Goal: Information Seeking & Learning: Learn about a topic

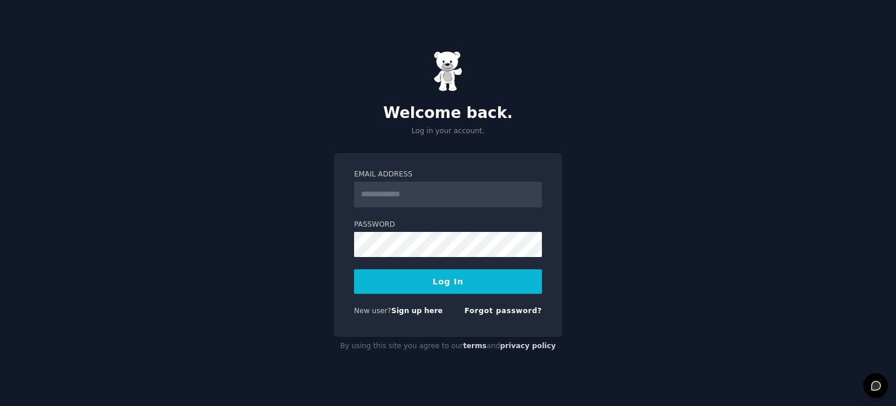
click at [486, 203] on input "Email Address" at bounding box center [448, 194] width 188 height 26
type input "**********"
click at [448, 279] on button "Log In" at bounding box center [448, 281] width 188 height 25
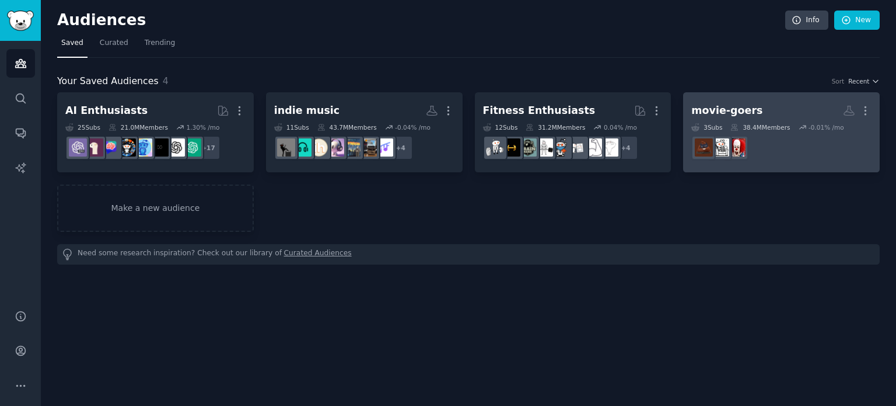
click at [722, 106] on div "movie-goers" at bounding box center [726, 110] width 71 height 15
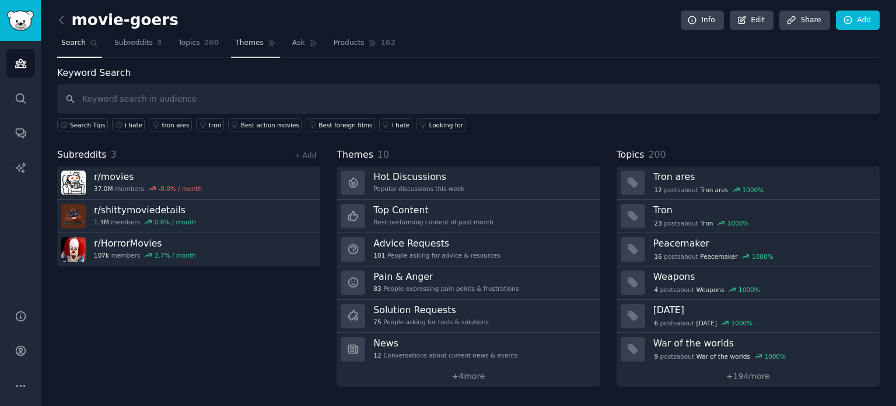
click at [235, 44] on span "Themes" at bounding box center [249, 43] width 29 height 11
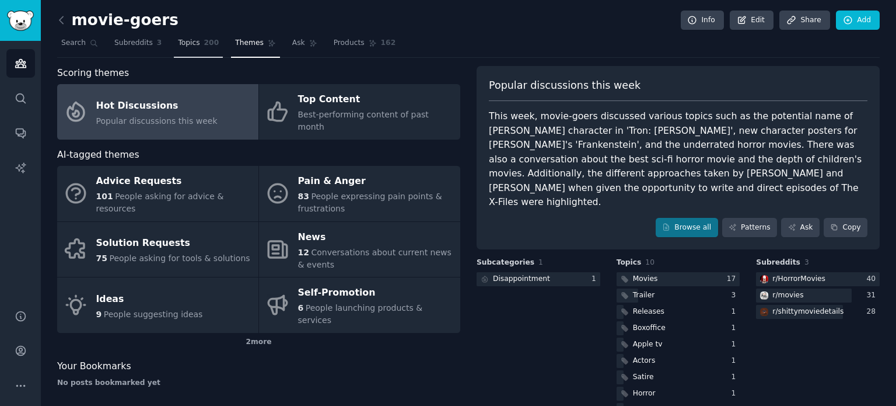
click at [184, 47] on span "Topics" at bounding box center [189, 43] width 22 height 11
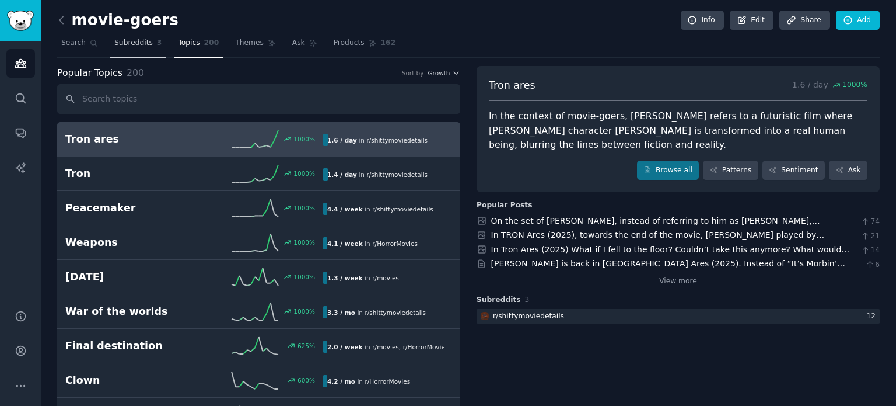
click at [117, 46] on span "Subreddits" at bounding box center [133, 43] width 39 height 11
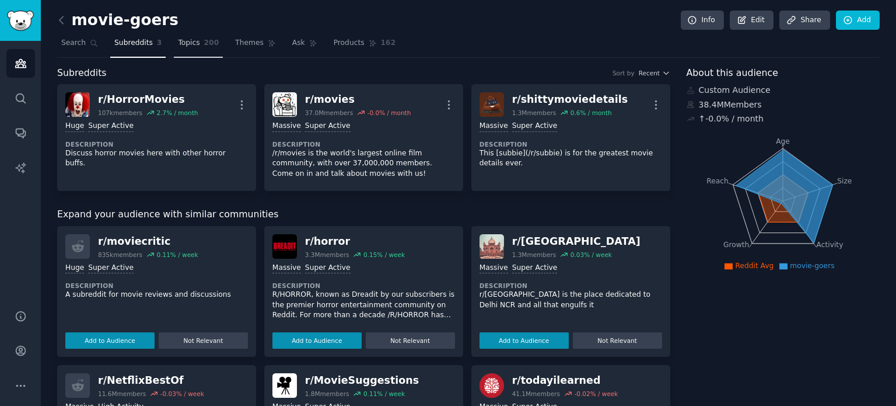
click at [178, 44] on span "Topics" at bounding box center [189, 43] width 22 height 11
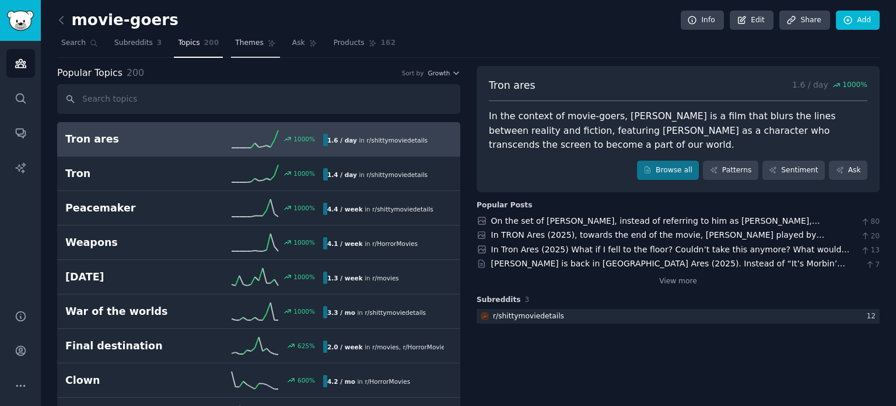
click at [249, 41] on link "Themes" at bounding box center [255, 46] width 49 height 24
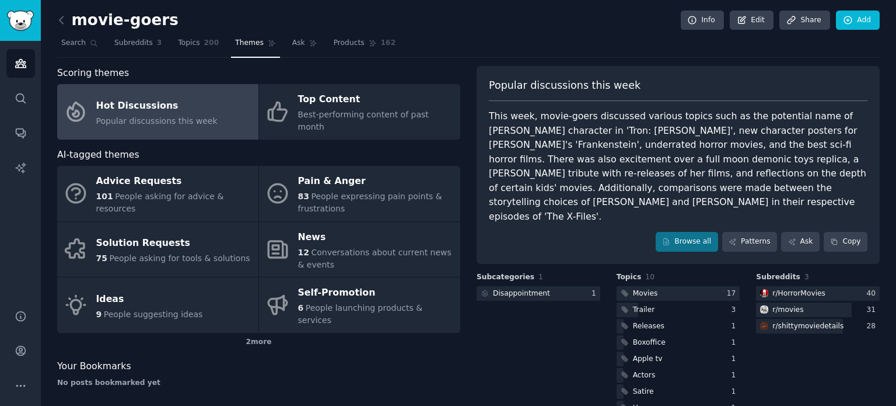
scroll to position [42, 0]
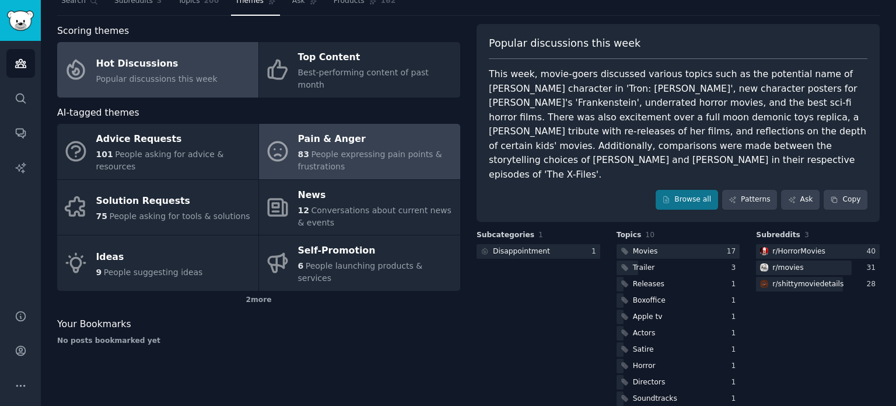
click at [323, 130] on div "Pain & Anger" at bounding box center [376, 139] width 156 height 19
